Goal: Information Seeking & Learning: Learn about a topic

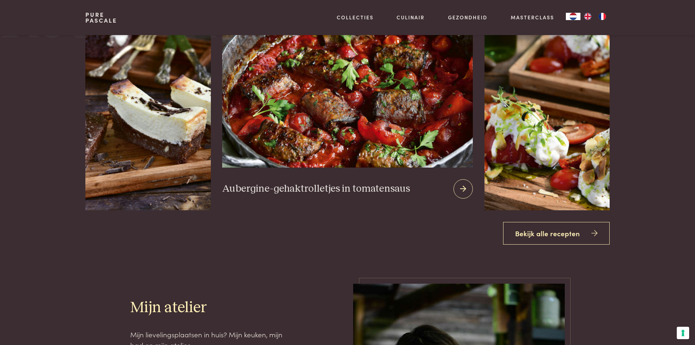
scroll to position [1131, 0]
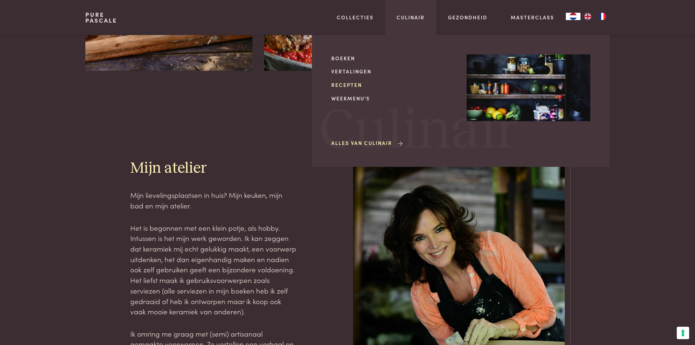
click at [348, 84] on link "Recepten" at bounding box center [393, 85] width 124 height 8
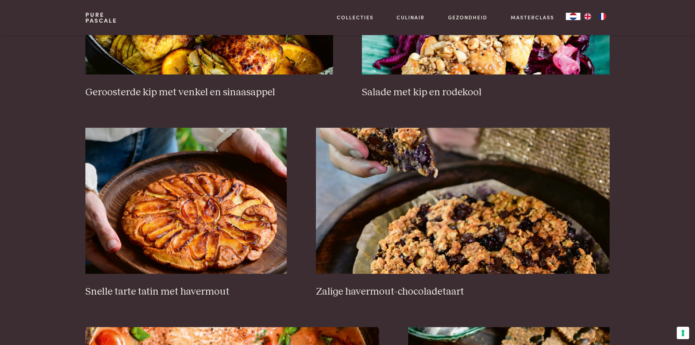
scroll to position [1240, 0]
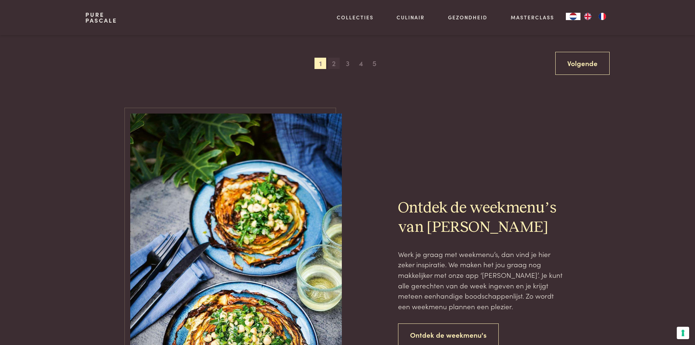
click at [332, 65] on span "2" at bounding box center [334, 64] width 12 height 12
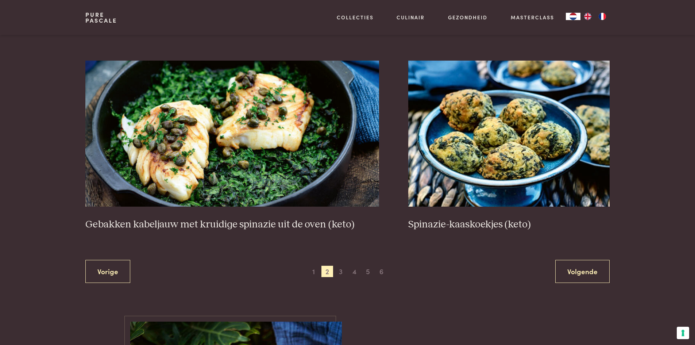
scroll to position [1371, 0]
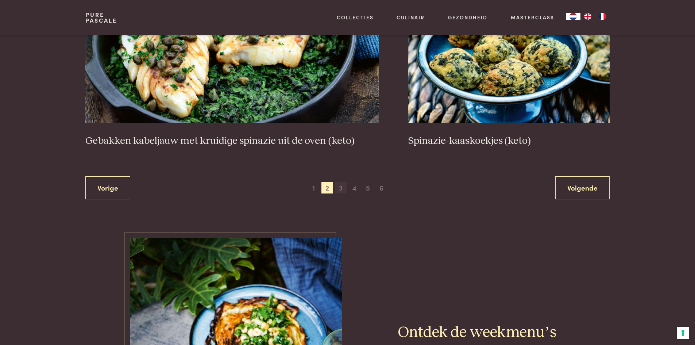
click at [341, 190] on span "3" at bounding box center [341, 188] width 12 height 12
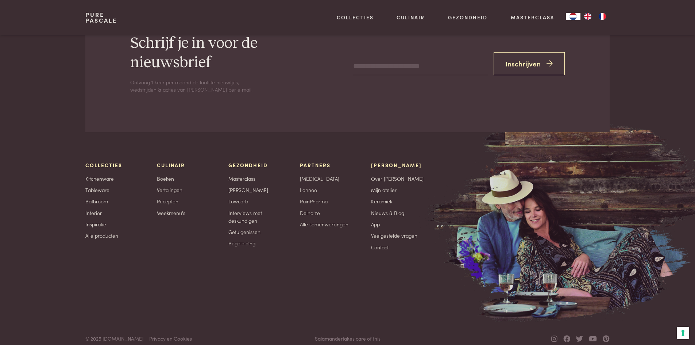
scroll to position [3305, 0]
